Goal: Task Accomplishment & Management: Manage account settings

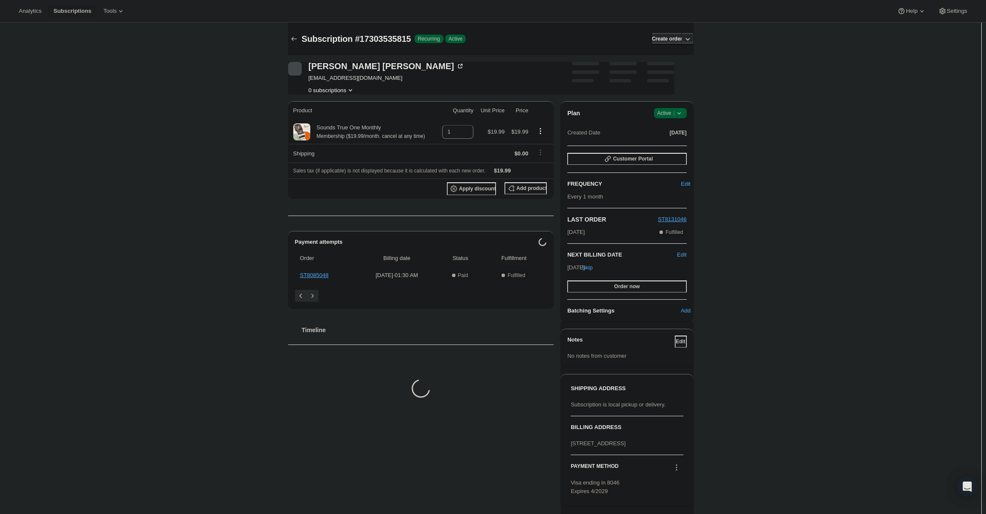
click at [670, 111] on span "Active |" at bounding box center [670, 113] width 26 height 9
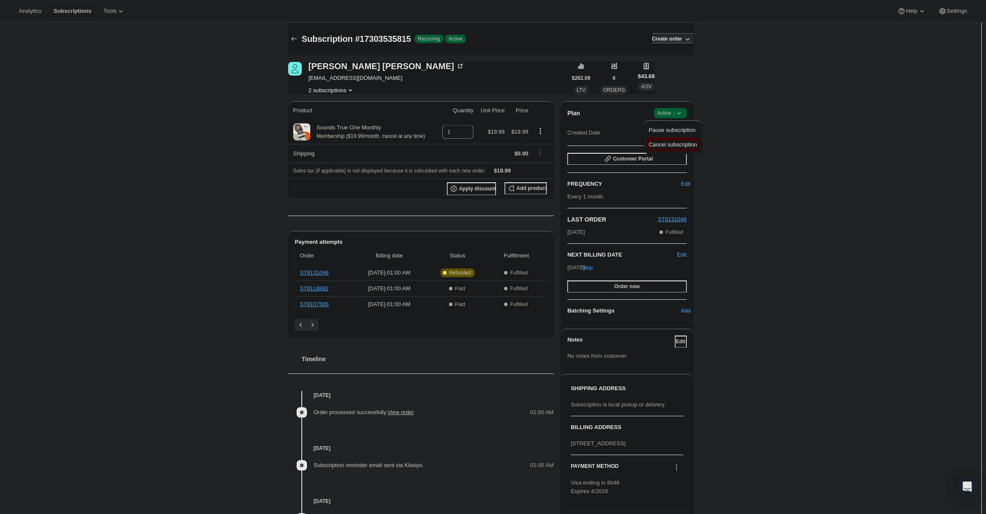
click at [670, 145] on span "Cancel subscription" at bounding box center [673, 144] width 48 height 6
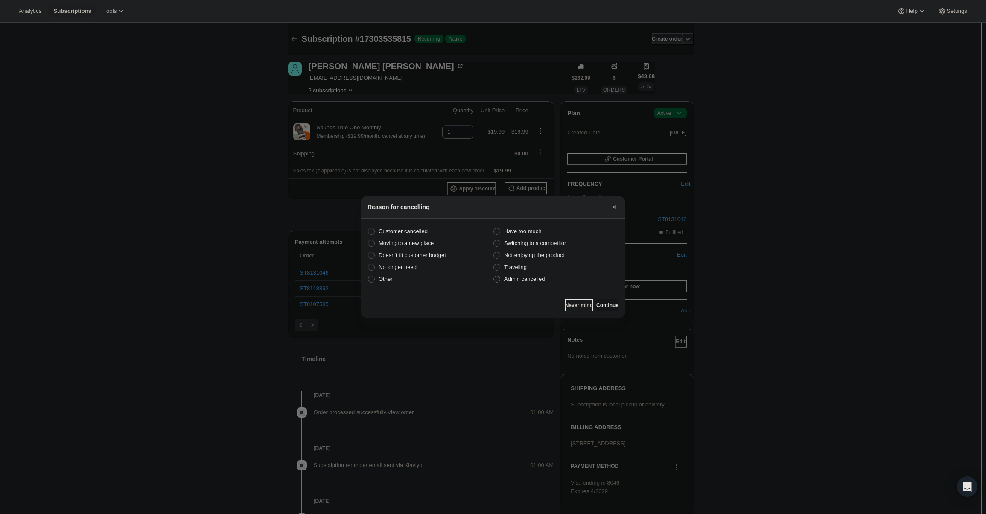
click at [550, 280] on label "Admin cancelled" at bounding box center [555, 279] width 125 height 12
click at [494, 276] on input "Admin cancelled" at bounding box center [493, 276] width 0 height 0
radio input "true"
click at [598, 302] on span "Continue" at bounding box center [607, 305] width 22 height 7
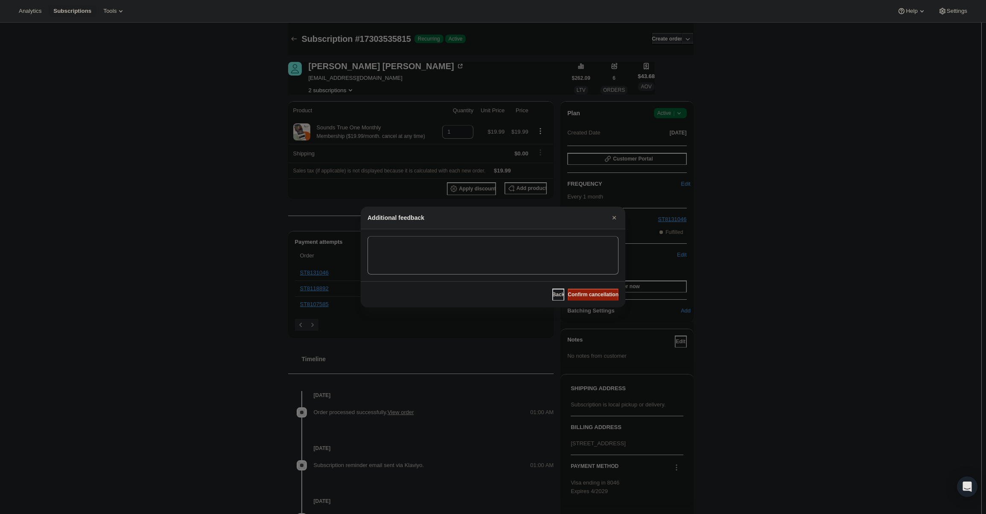
click at [596, 293] on span "Confirm cancellation" at bounding box center [593, 294] width 51 height 7
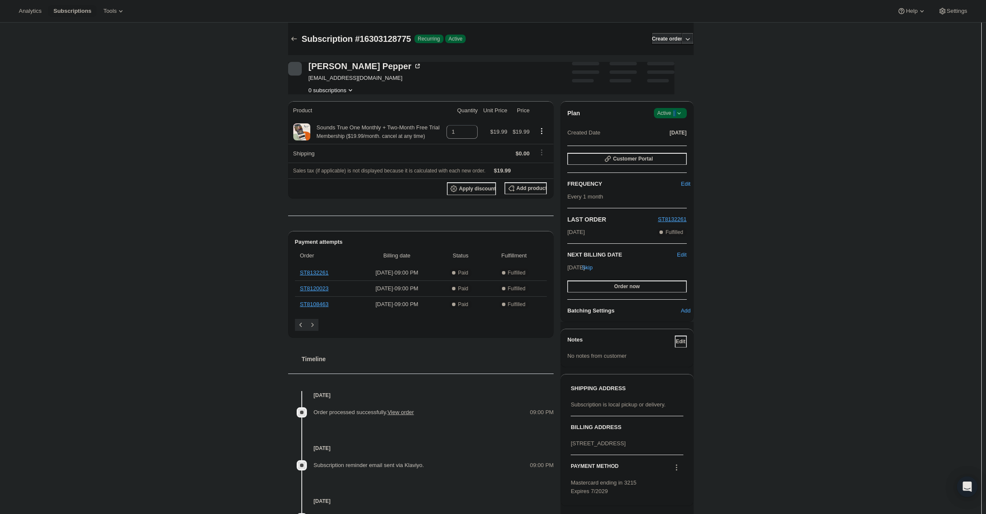
click at [677, 116] on span "Active |" at bounding box center [670, 113] width 26 height 9
click at [678, 148] on span "Cancel subscription" at bounding box center [673, 144] width 48 height 9
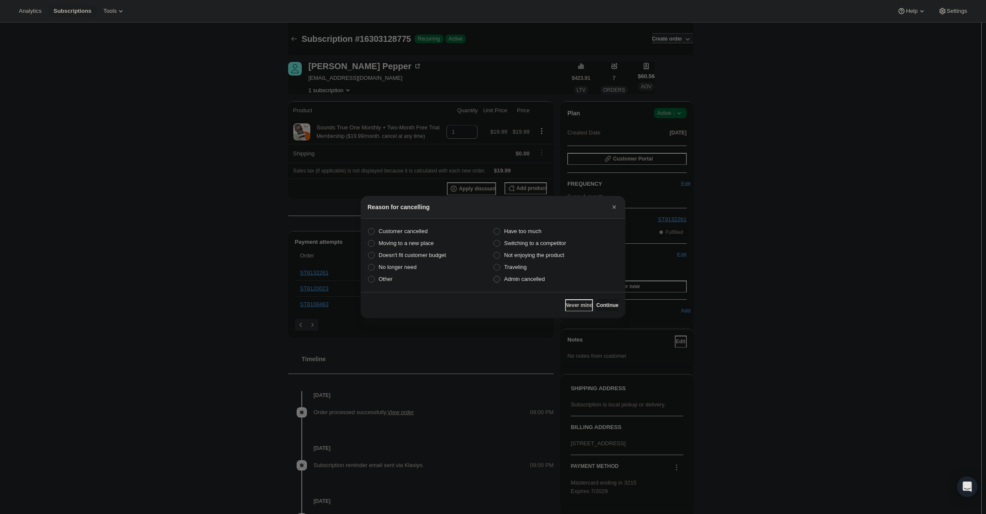
click at [556, 278] on label "Admin cancelled" at bounding box center [555, 279] width 125 height 12
click at [494, 276] on input "Admin cancelled" at bounding box center [493, 276] width 0 height 0
radio input "true"
click at [610, 298] on div "Never mind Continue" at bounding box center [493, 305] width 265 height 26
click at [606, 303] on span "Continue" at bounding box center [607, 305] width 22 height 7
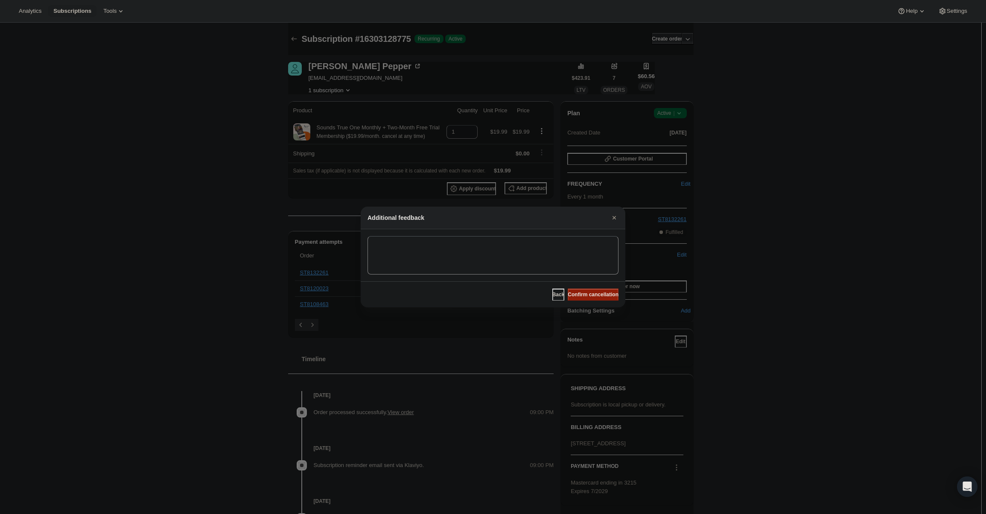
click at [604, 291] on button "Confirm cancellation" at bounding box center [593, 295] width 51 height 12
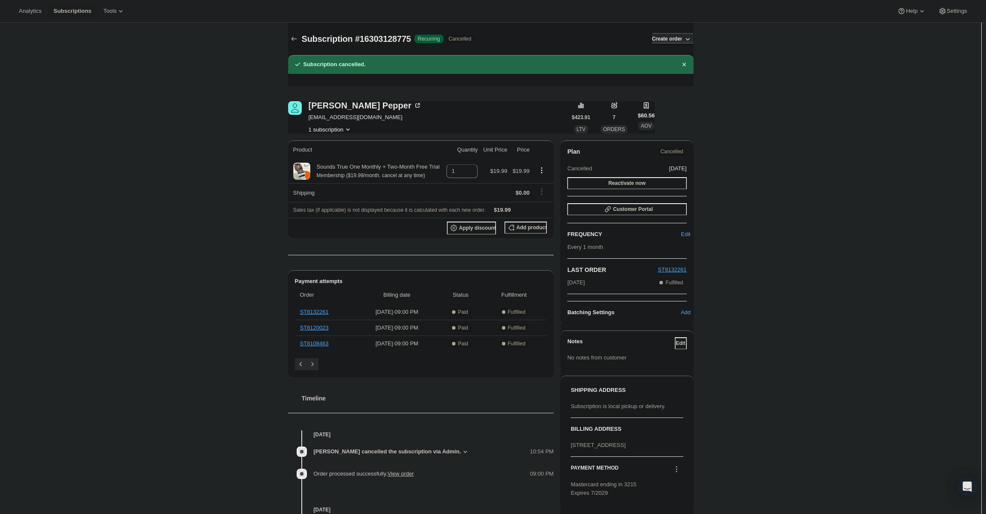
click at [332, 117] on span "harpepper3@gmail.com" at bounding box center [365, 117] width 113 height 9
click at [333, 117] on span "harpepper3@gmail.com" at bounding box center [365, 117] width 113 height 9
copy span "harpepper3@gmail.com"
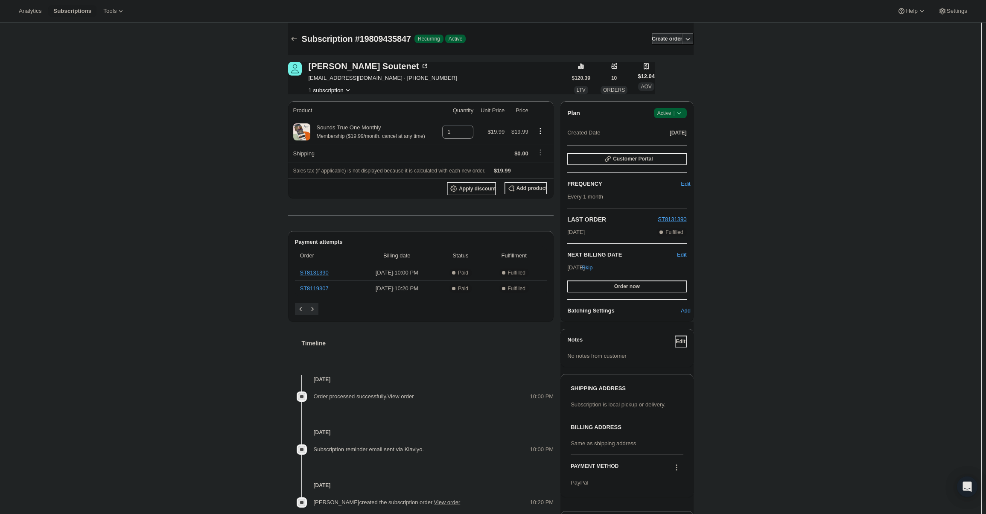
click at [665, 105] on div "Plan Success Active | Created Date [DATE] Customer Portal FREQUENCY Edit Every …" at bounding box center [626, 211] width 133 height 221
click at [666, 105] on div "Plan Success Active | Created Date [DATE] Customer Portal FREQUENCY Edit Every …" at bounding box center [626, 211] width 133 height 221
click at [670, 110] on span "Active |" at bounding box center [670, 113] width 26 height 9
click at [673, 140] on span "Cancel subscription" at bounding box center [673, 144] width 48 height 9
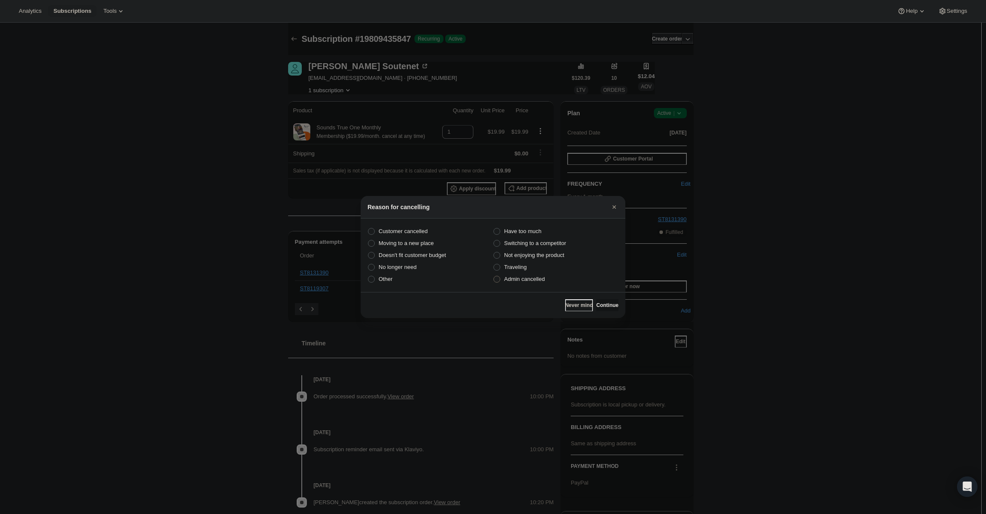
click at [501, 274] on label "Admin cancelled" at bounding box center [555, 279] width 125 height 12
click at [494, 276] on input "Admin cancelled" at bounding box center [493, 276] width 0 height 0
radio input "true"
click at [610, 304] on span "Continue" at bounding box center [607, 305] width 22 height 7
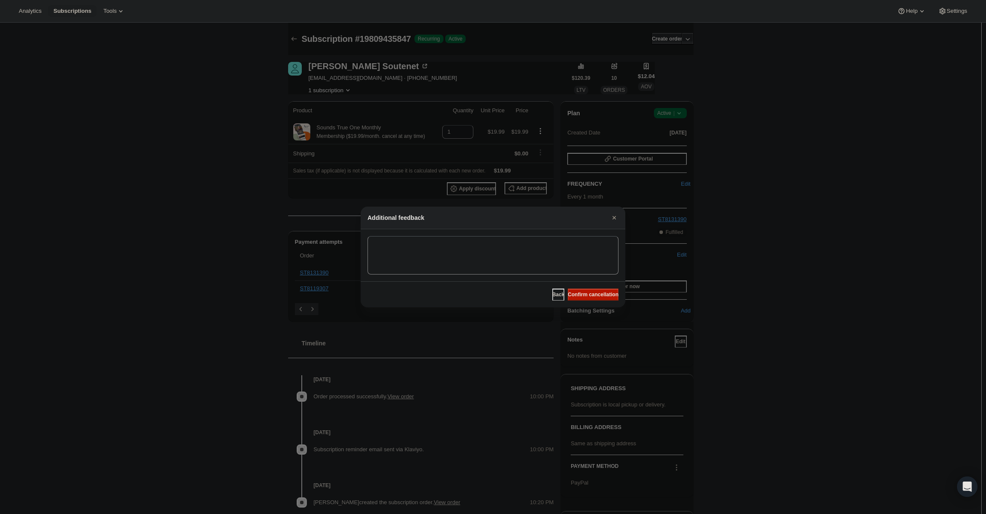
drag, startPoint x: 604, startPoint y: 298, endPoint x: 497, endPoint y: 246, distance: 118.4
click at [602, 298] on button "Confirm cancellation" at bounding box center [593, 295] width 51 height 12
